Goal: Task Accomplishment & Management: Complete application form

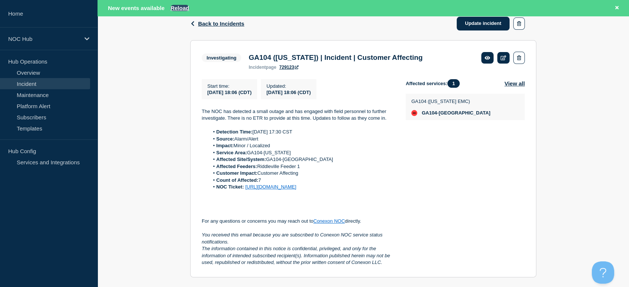
click at [182, 6] on button "Reload" at bounding box center [180, 8] width 19 height 6
click at [177, 5] on button "Reload" at bounding box center [180, 8] width 19 height 6
click at [620, 9] on button at bounding box center [616, 8] width 9 height 9
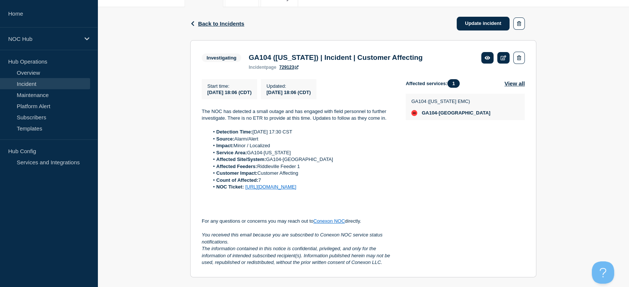
scroll to position [108, 0]
click at [40, 74] on link "Overview" at bounding box center [45, 72] width 90 height 11
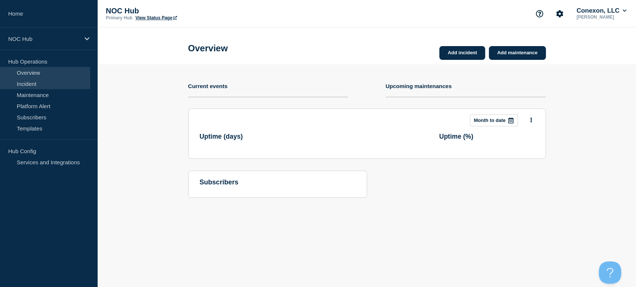
click at [35, 83] on link "Incident" at bounding box center [45, 83] width 90 height 11
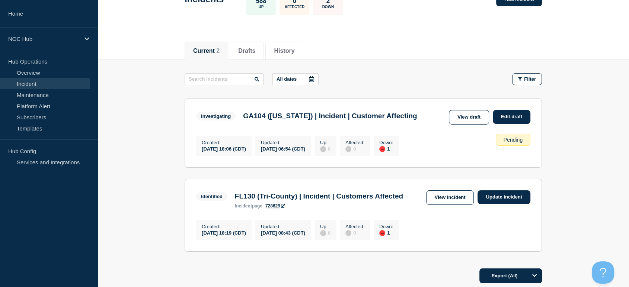
scroll to position [124, 0]
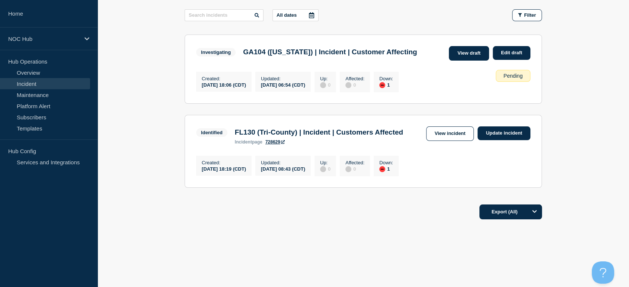
click at [461, 50] on link "View draft" at bounding box center [469, 53] width 40 height 15
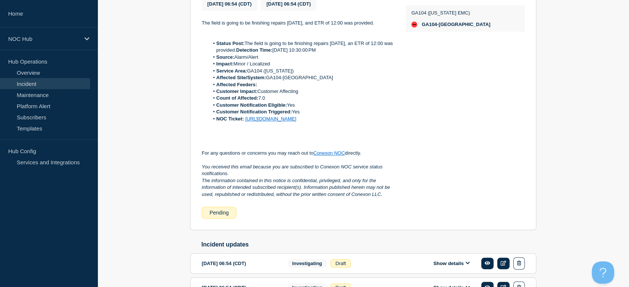
scroll to position [124, 0]
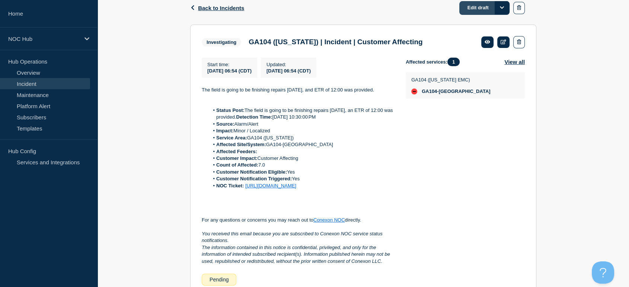
click at [481, 8] on link "Edit draft" at bounding box center [484, 8] width 50 height 14
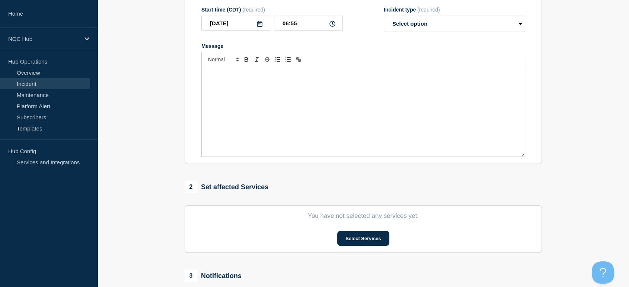
type input "GA104 ([US_STATE]) | Incident | Customer Affecting"
type input "06:54"
select select "investigating"
radio input "false"
radio input "true"
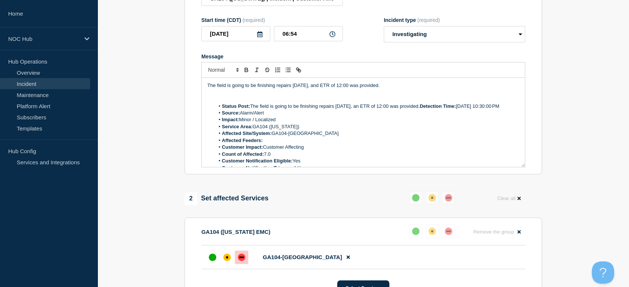
click at [315, 89] on p "The field is going to be finishing repairs [DATE], and ETR of 12:00 was provide…" at bounding box center [363, 85] width 312 height 7
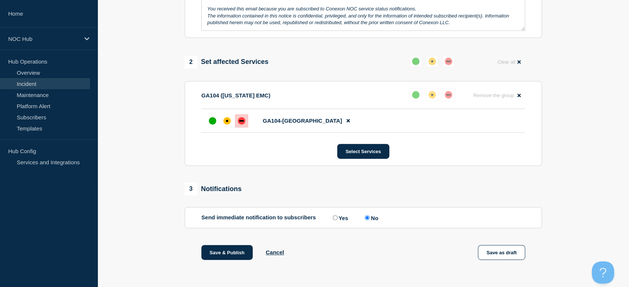
scroll to position [268, 0]
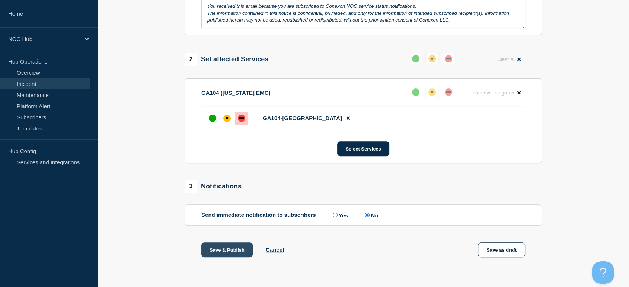
click at [229, 247] on button "Save & Publish" at bounding box center [226, 250] width 51 height 15
